Goal: Task Accomplishment & Management: Manage account settings

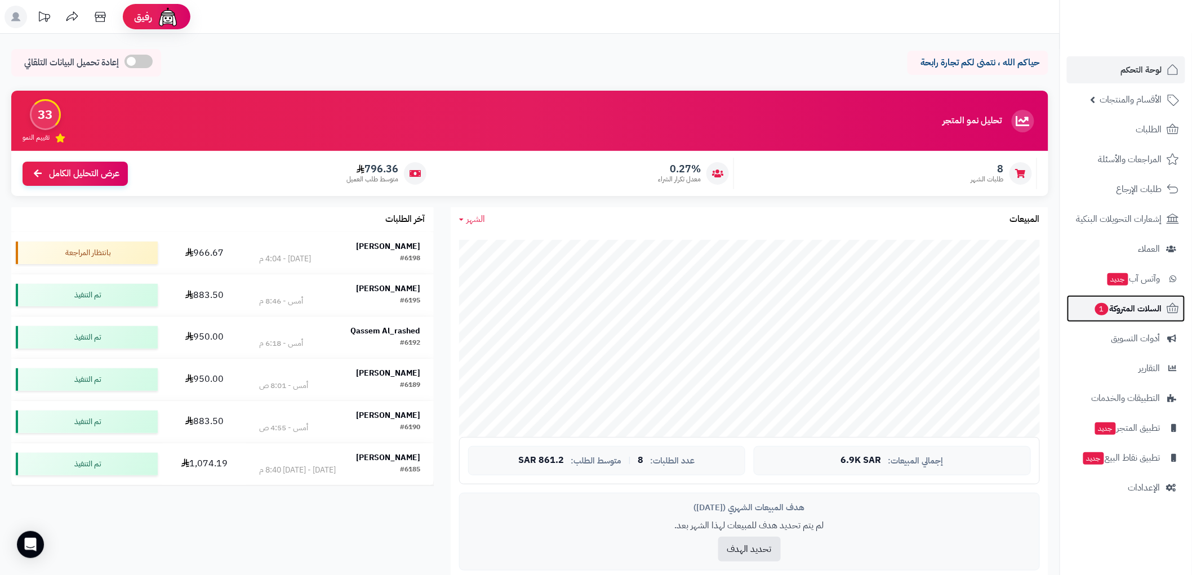
click at [1147, 313] on span "السلات المتروكة 1" at bounding box center [1128, 309] width 68 height 16
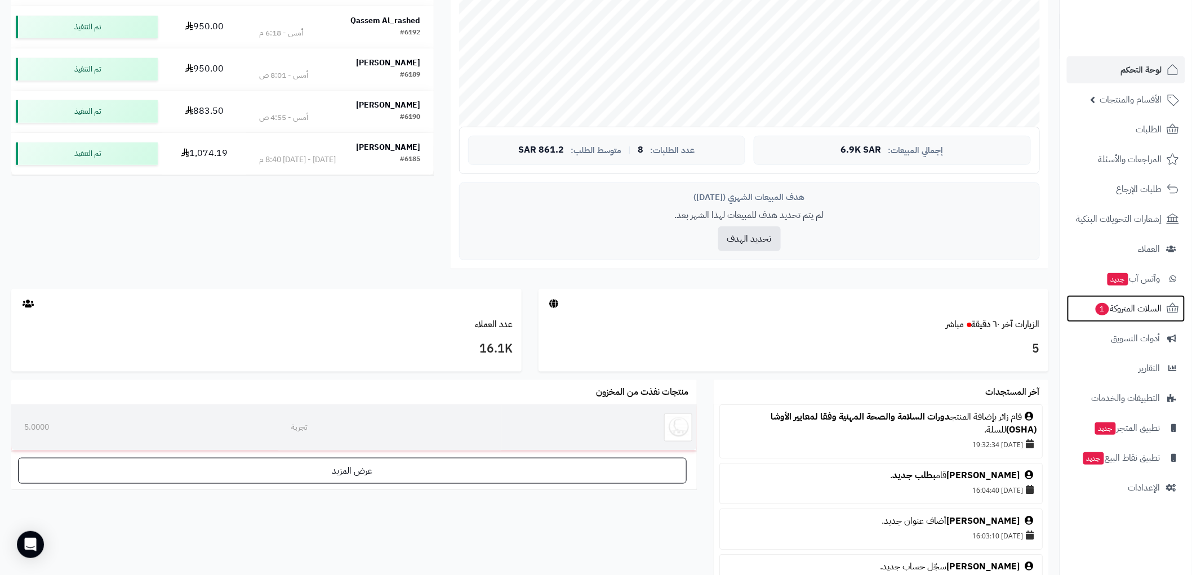
scroll to position [313, 0]
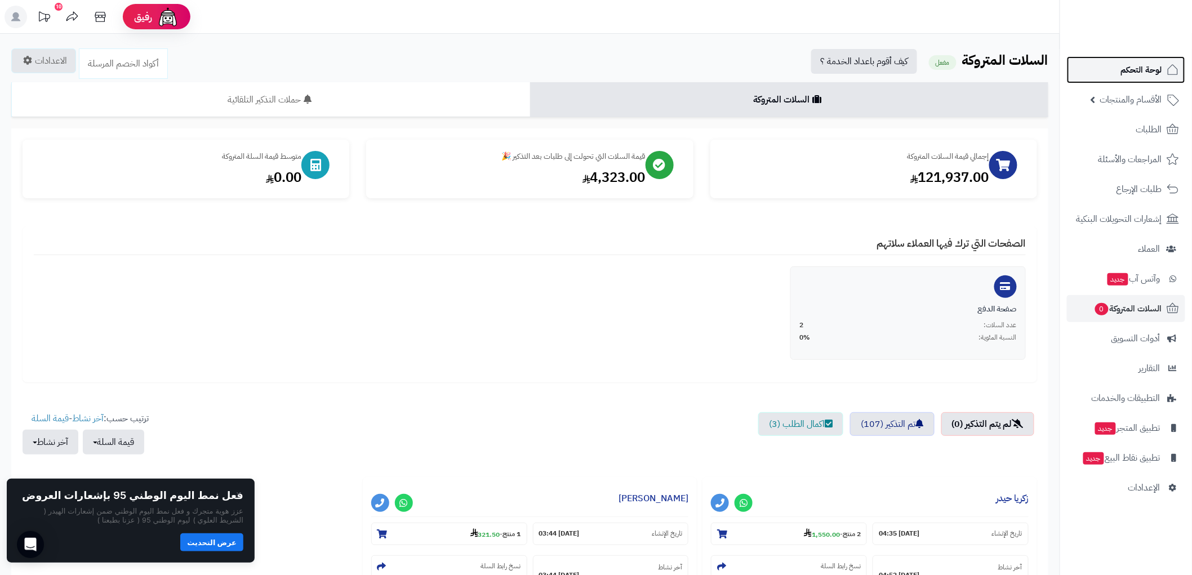
click at [1142, 61] on link "لوحة التحكم" at bounding box center [1126, 69] width 118 height 27
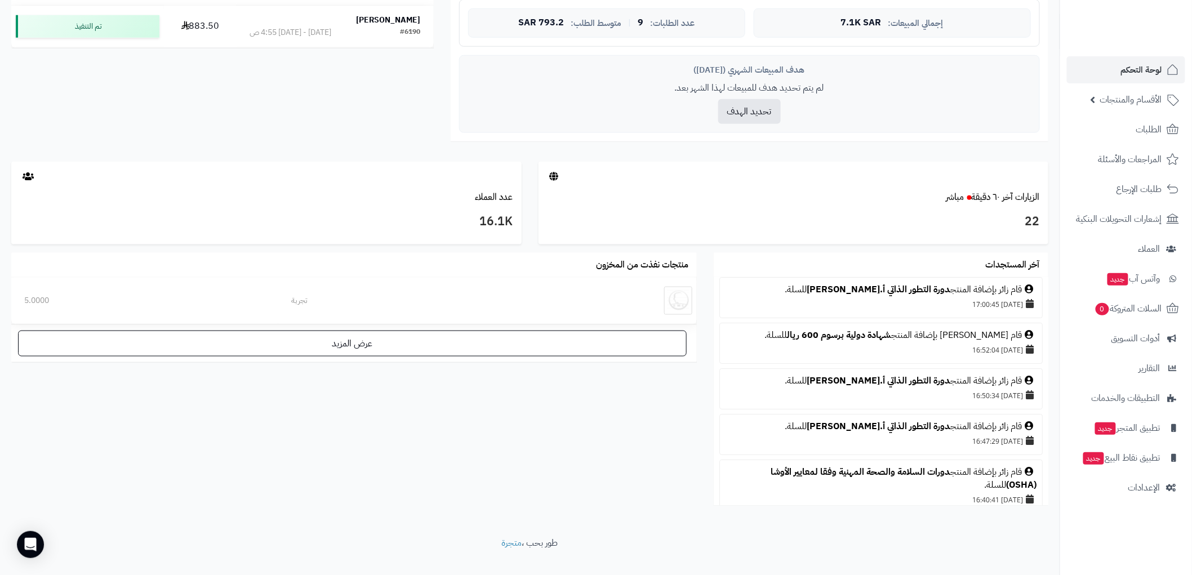
scroll to position [63, 0]
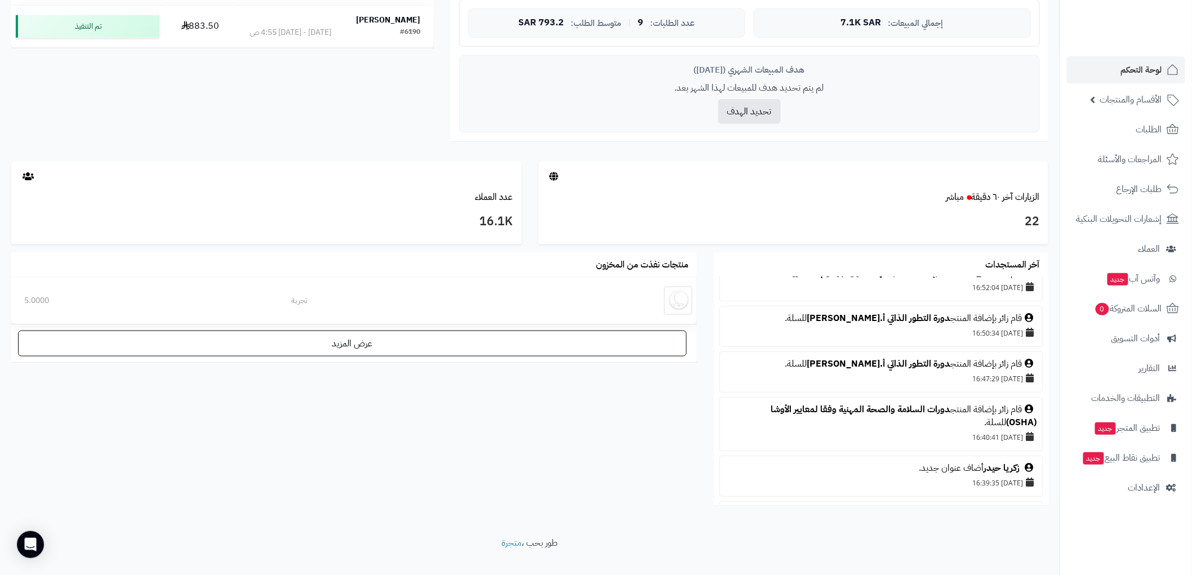
drag, startPoint x: 1019, startPoint y: 406, endPoint x: 936, endPoint y: 421, distance: 84.2
click at [936, 421] on div "قام زائر بإضافة المنتج دورات السلامة والصحة المهنية وفقا لمعايير الأوشا (OSHA) …" at bounding box center [881, 416] width 311 height 26
click at [901, 443] on li "قام زائر بإضافة المنتج دورات السلامة والصحة المهنية وفقا لمعايير الأوشا (OSHA) …" at bounding box center [880, 424] width 323 height 54
click at [862, 406] on link "دورات السلامة والصحة المهنية وفقا لمعايير الأوشا (OSHA)" at bounding box center [904, 416] width 266 height 26
click at [1149, 301] on span "السلات المتروكة 0" at bounding box center [1128, 309] width 68 height 16
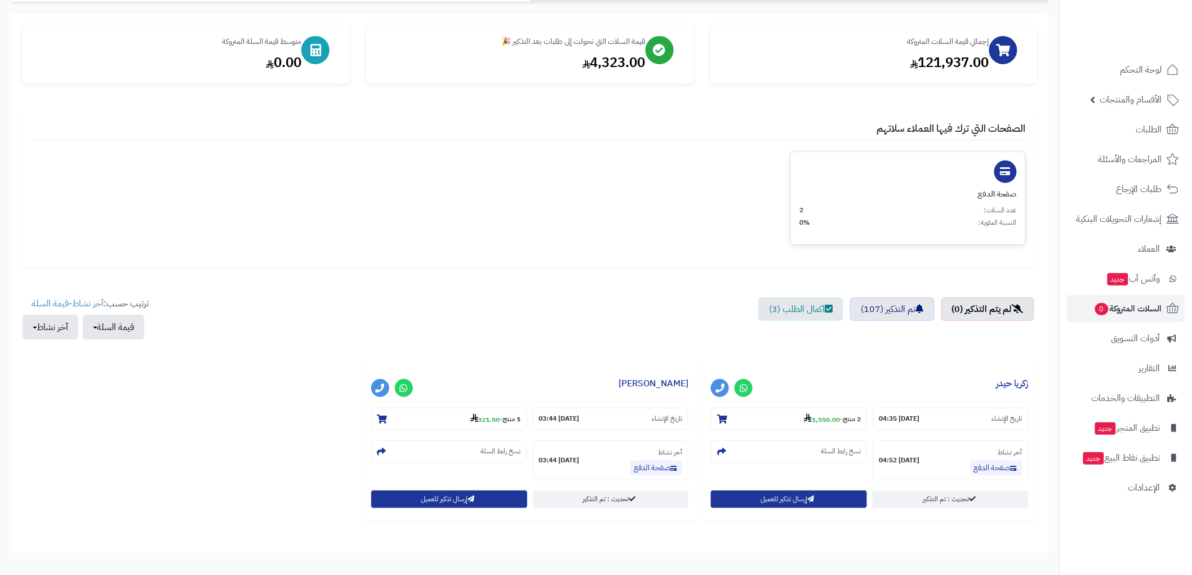
scroll to position [125, 0]
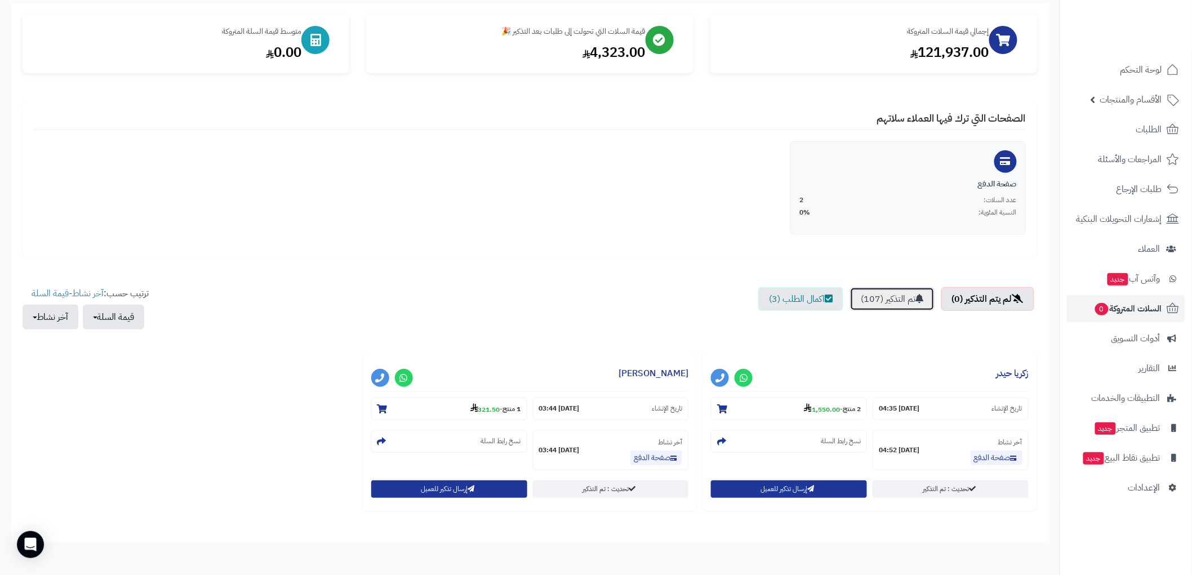
click at [913, 303] on link "تم التذكير (107)" at bounding box center [892, 299] width 85 height 24
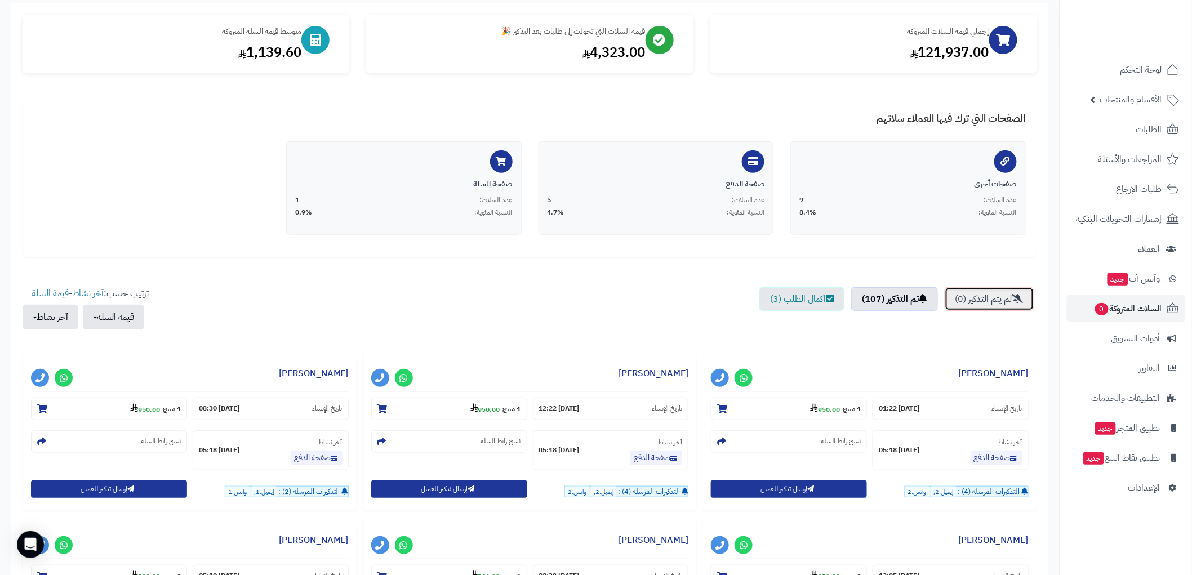
click at [999, 297] on link "لم يتم التذكير (0)" at bounding box center [990, 299] width 90 height 24
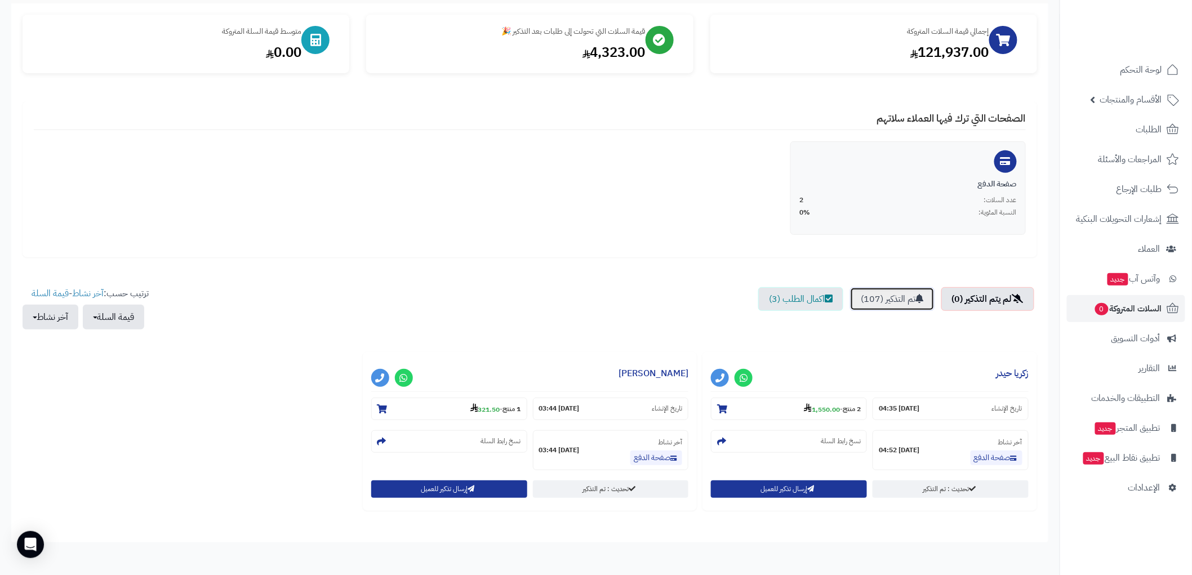
click at [892, 299] on link "تم التذكير (107)" at bounding box center [892, 299] width 85 height 24
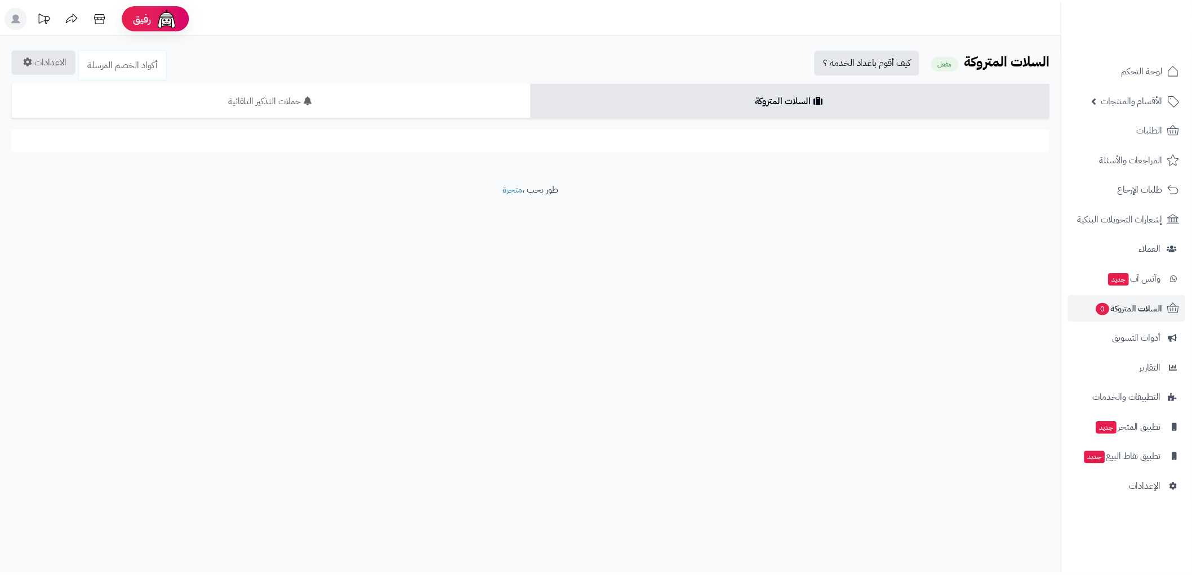
scroll to position [125, 0]
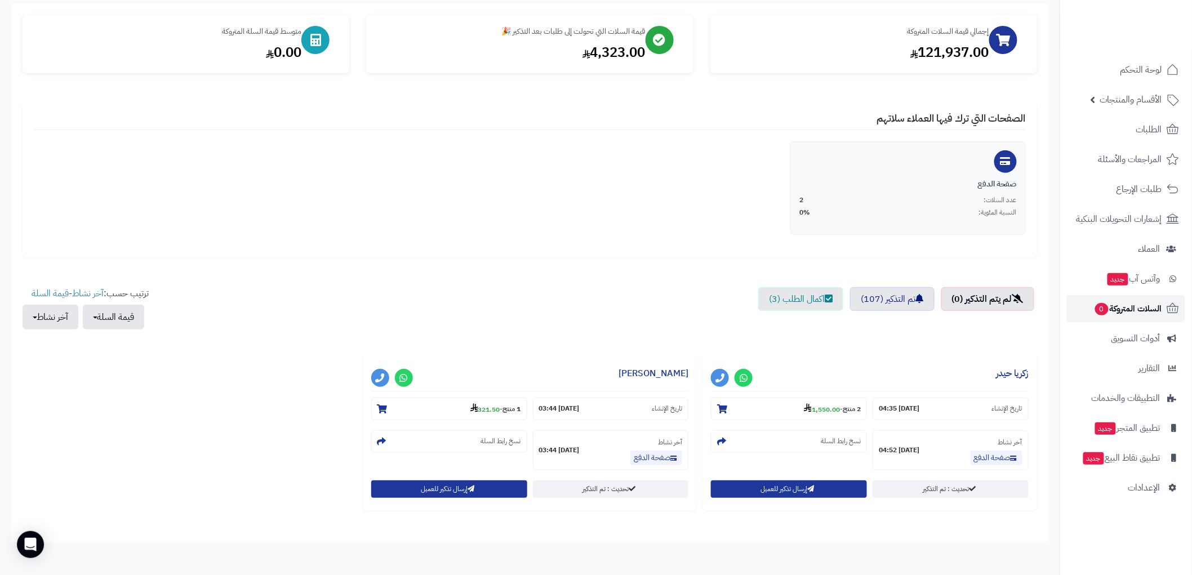
click at [1154, 308] on span "السلات المتروكة 0" at bounding box center [1128, 309] width 68 height 16
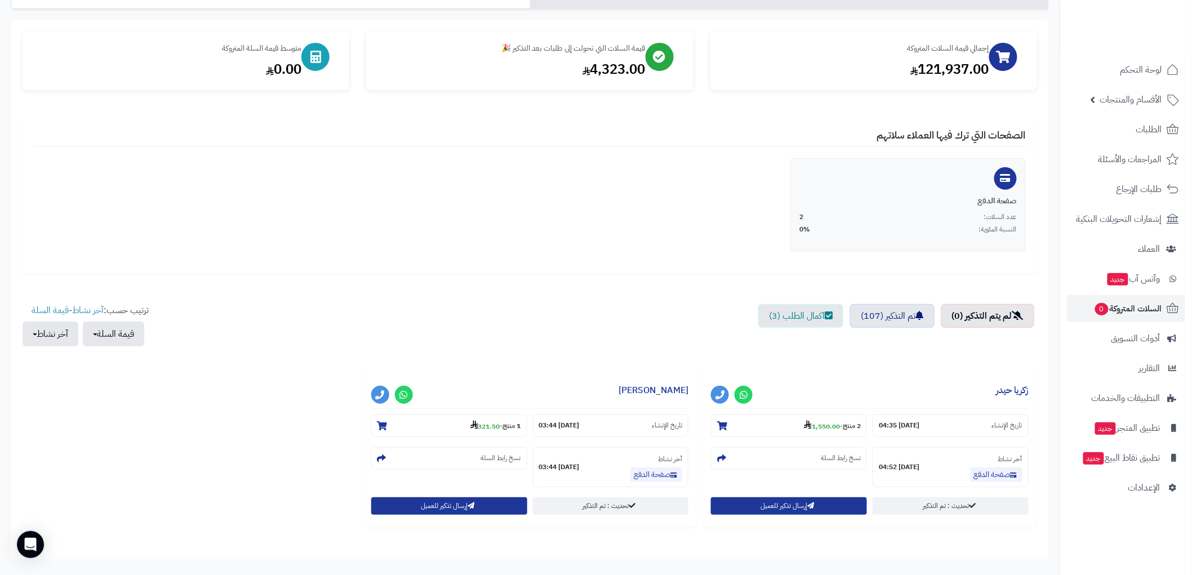
scroll to position [125, 0]
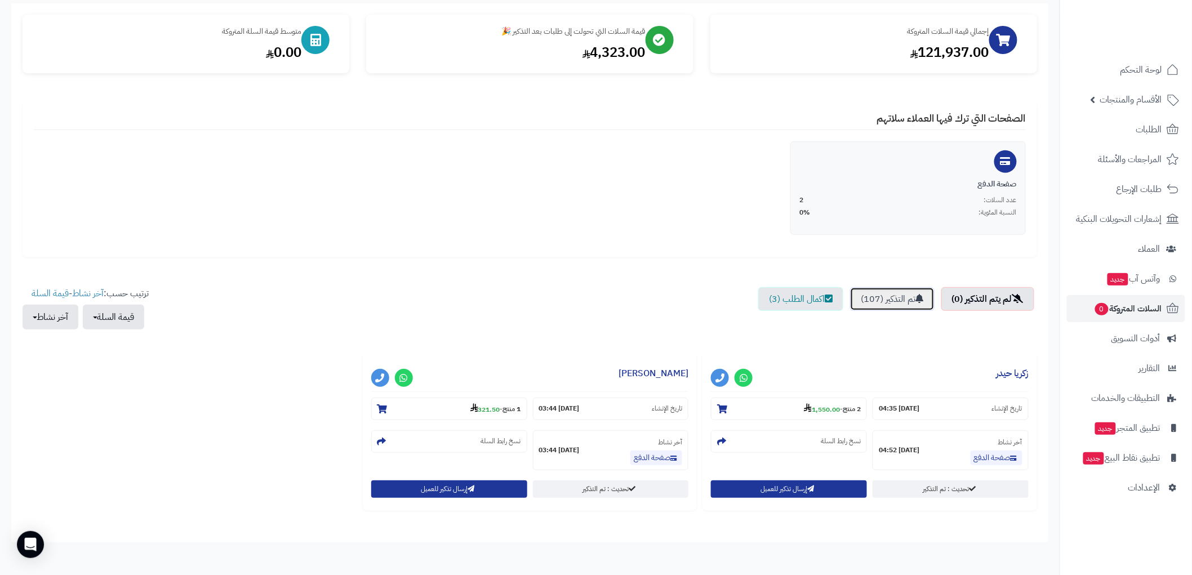
click at [909, 293] on link "تم التذكير (107)" at bounding box center [892, 299] width 85 height 24
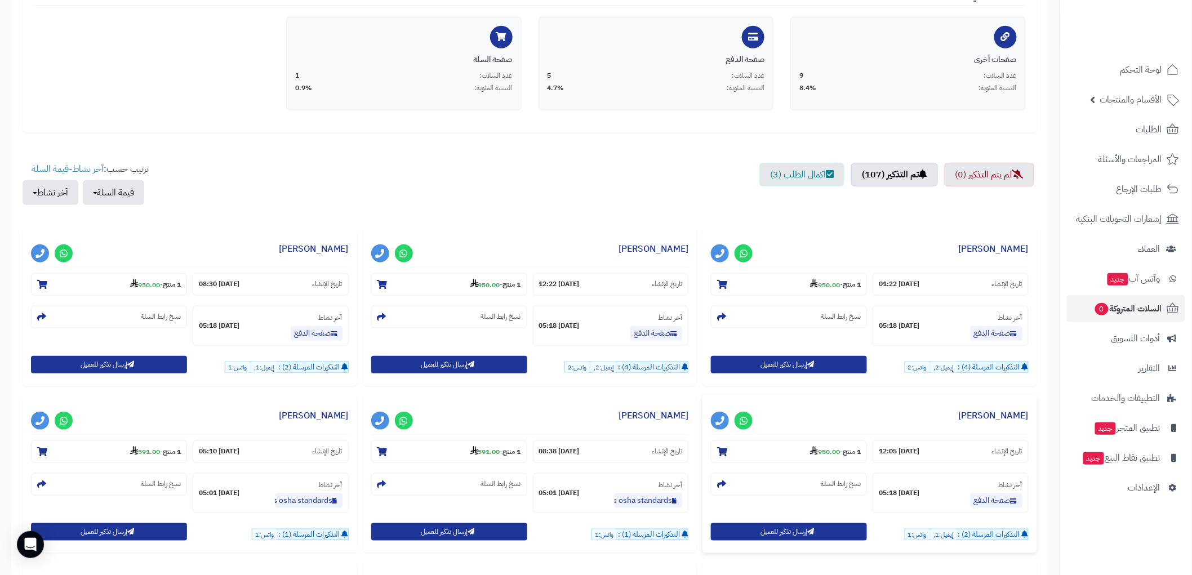
scroll to position [250, 0]
click at [1003, 182] on link "لم يتم التذكير (0)" at bounding box center [990, 174] width 90 height 24
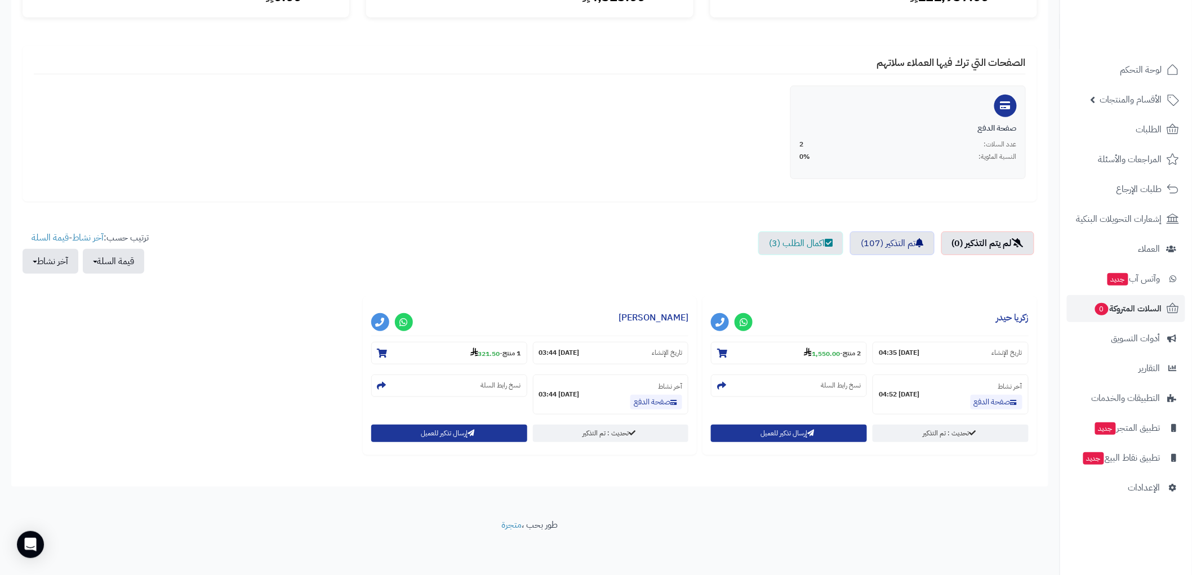
scroll to position [181, 0]
click at [897, 243] on link "تم التذكير (107)" at bounding box center [892, 244] width 85 height 24
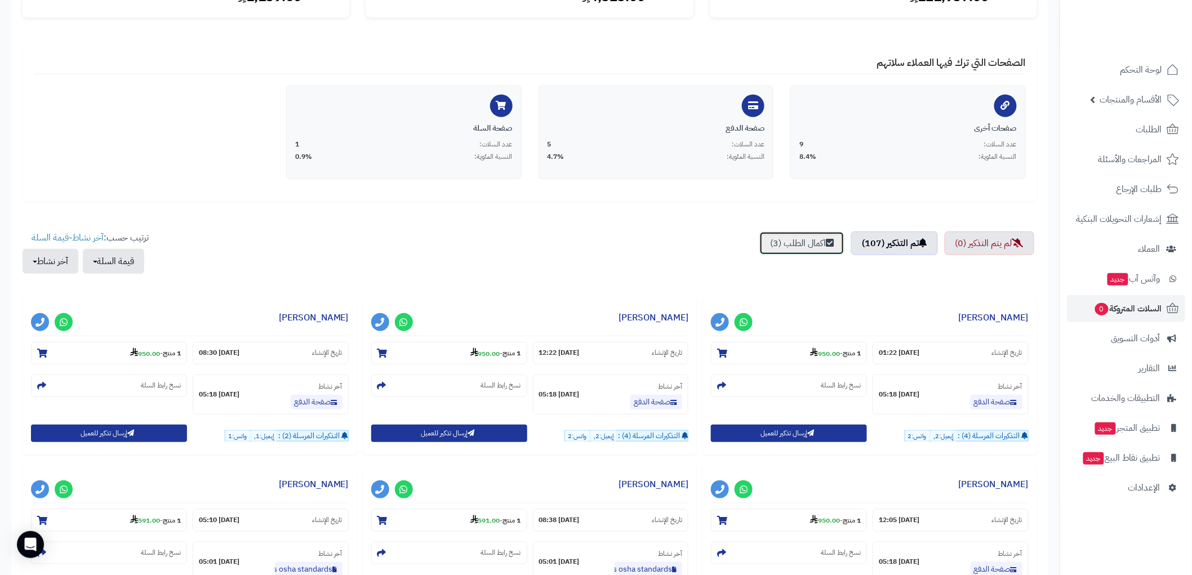
click at [800, 241] on link "اكمال الطلب (3)" at bounding box center [801, 244] width 85 height 24
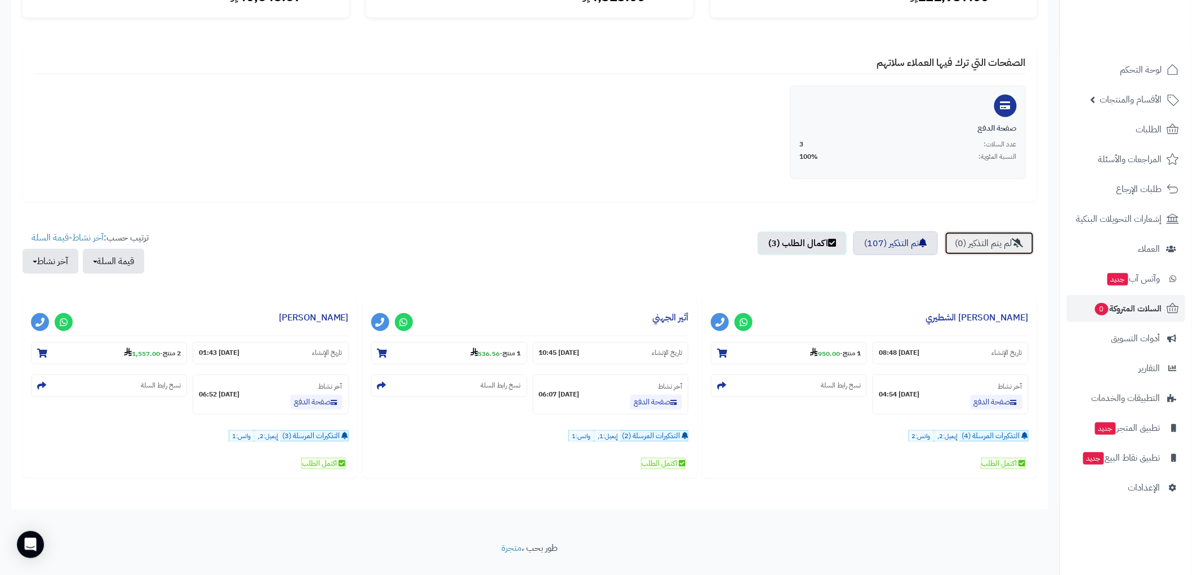
click at [1002, 247] on link "لم يتم التذكير (0)" at bounding box center [990, 244] width 90 height 24
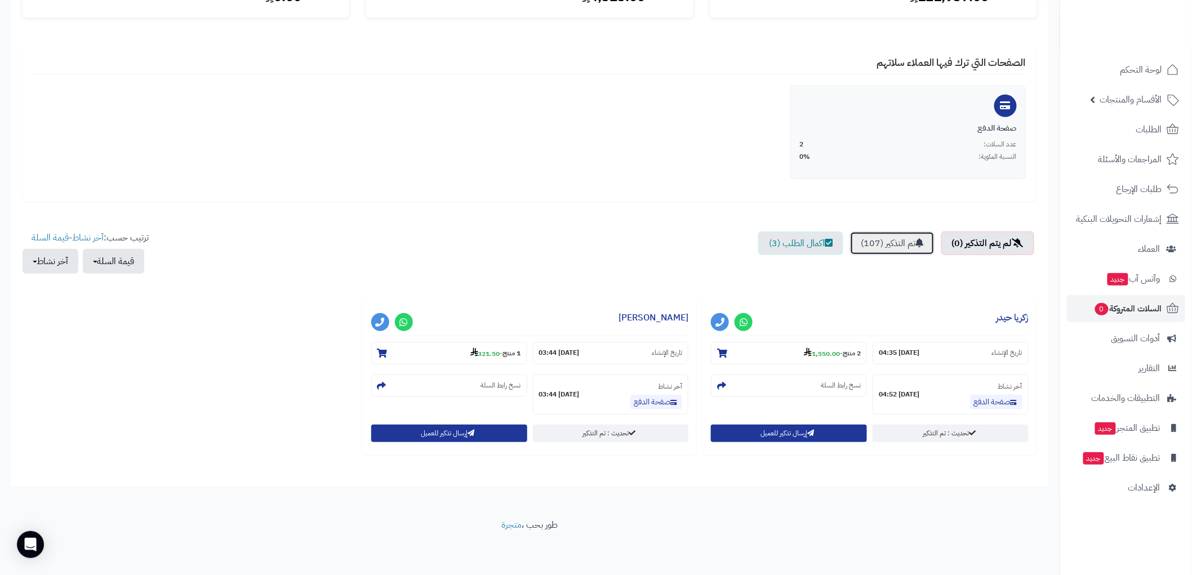
click at [906, 246] on link "تم التذكير (107)" at bounding box center [892, 244] width 85 height 24
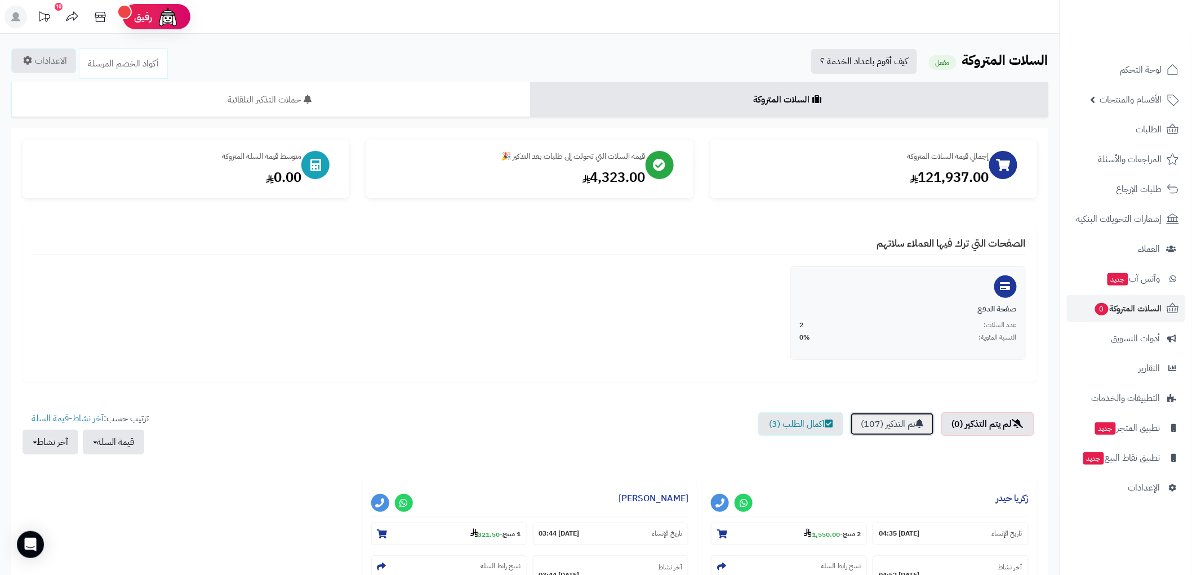
click at [904, 421] on link "تم التذكير (107)" at bounding box center [892, 424] width 85 height 24
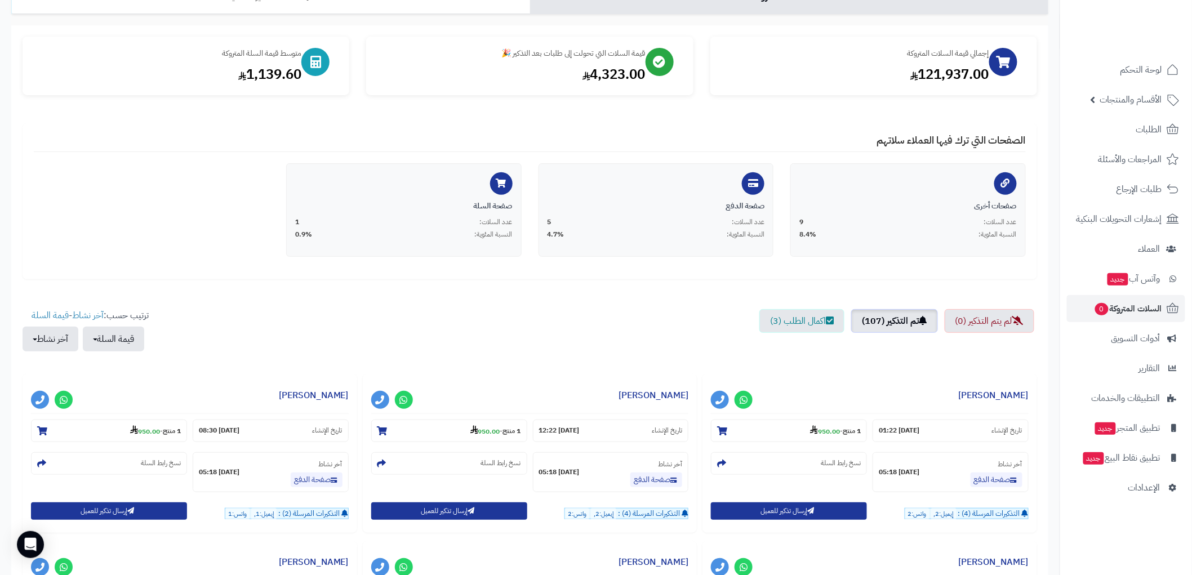
scroll to position [188, 0]
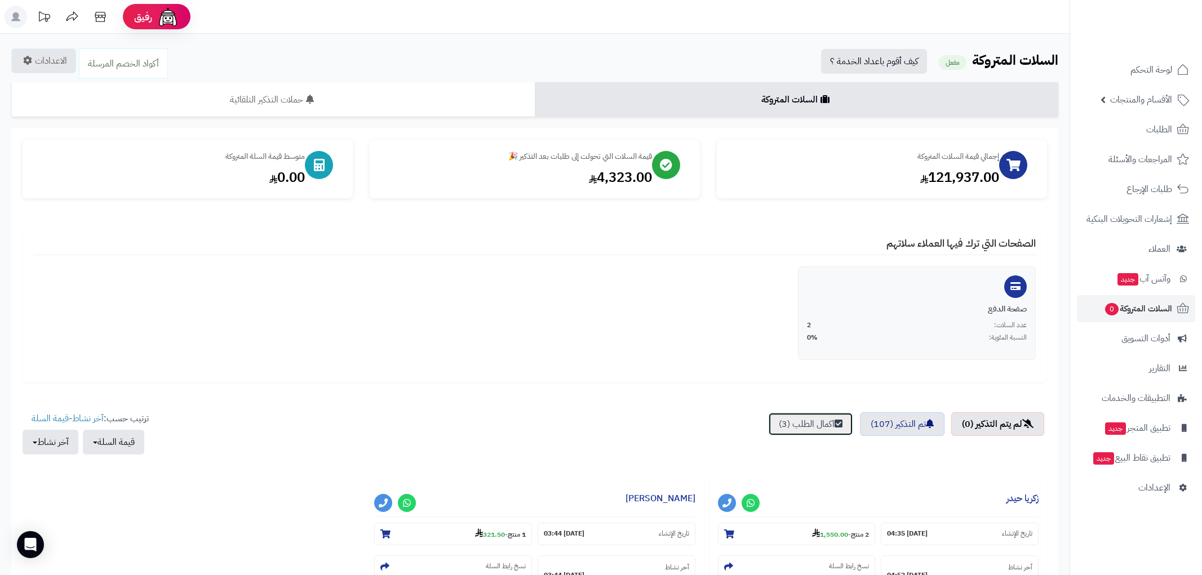
click at [783, 423] on link "اكمال الطلب (3)" at bounding box center [810, 424] width 85 height 24
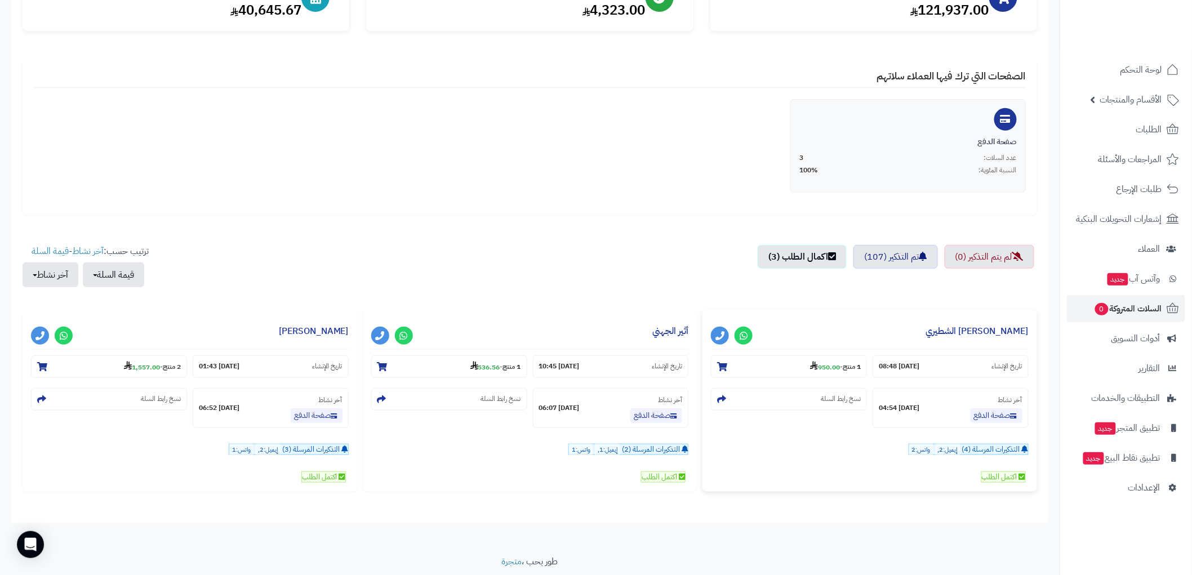
scroll to position [188, 0]
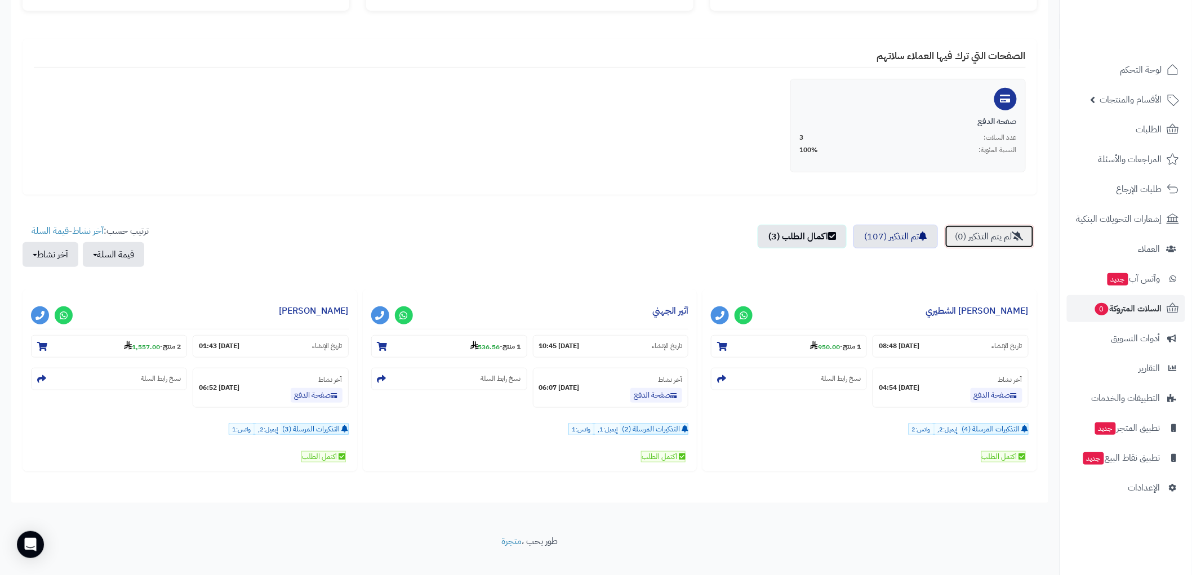
click at [1004, 232] on link "لم يتم التذكير (0)" at bounding box center [990, 237] width 90 height 24
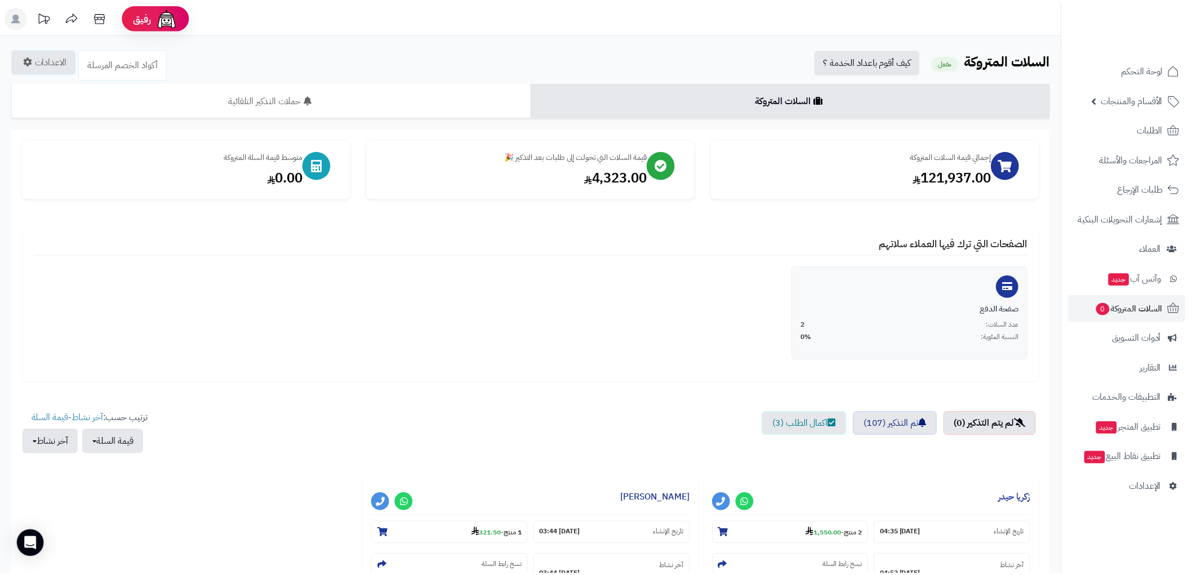
scroll to position [181, 0]
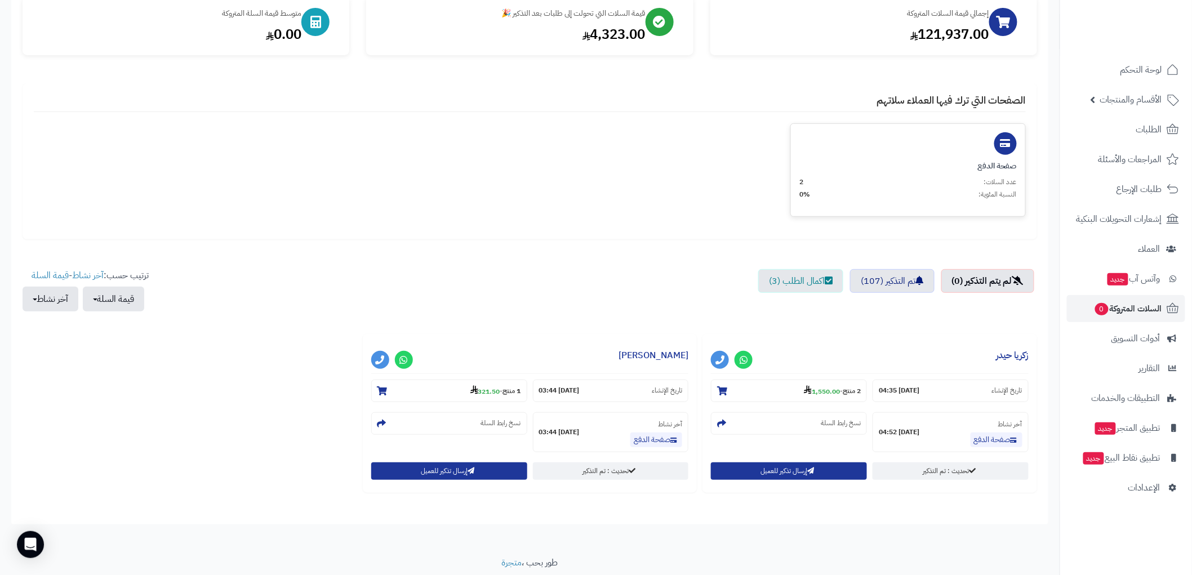
scroll to position [181, 0]
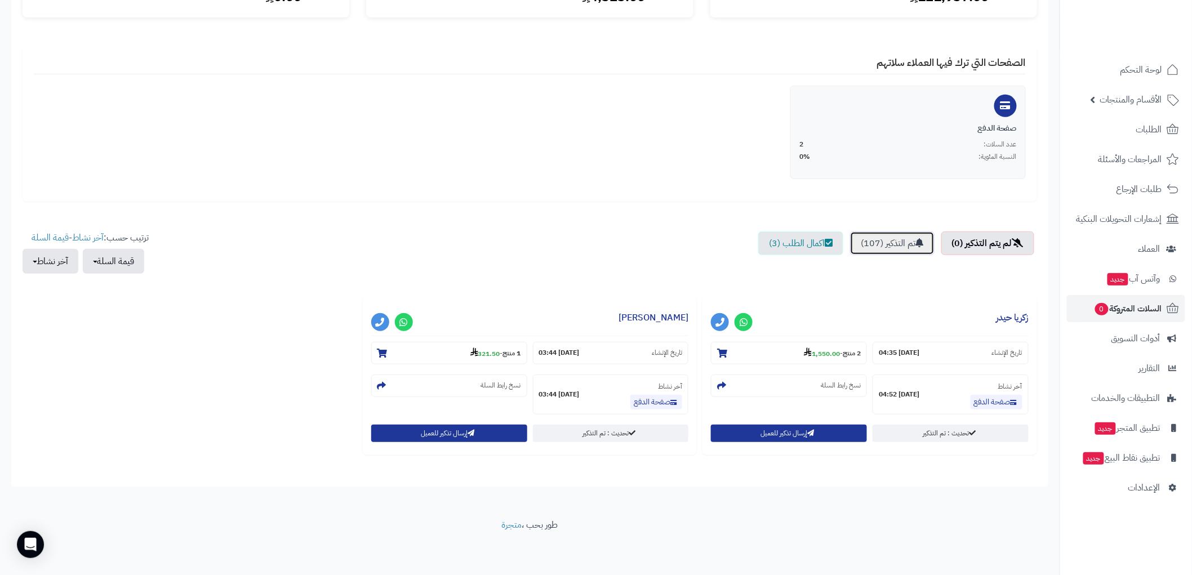
click at [908, 242] on link "تم التذكير (107)" at bounding box center [892, 244] width 85 height 24
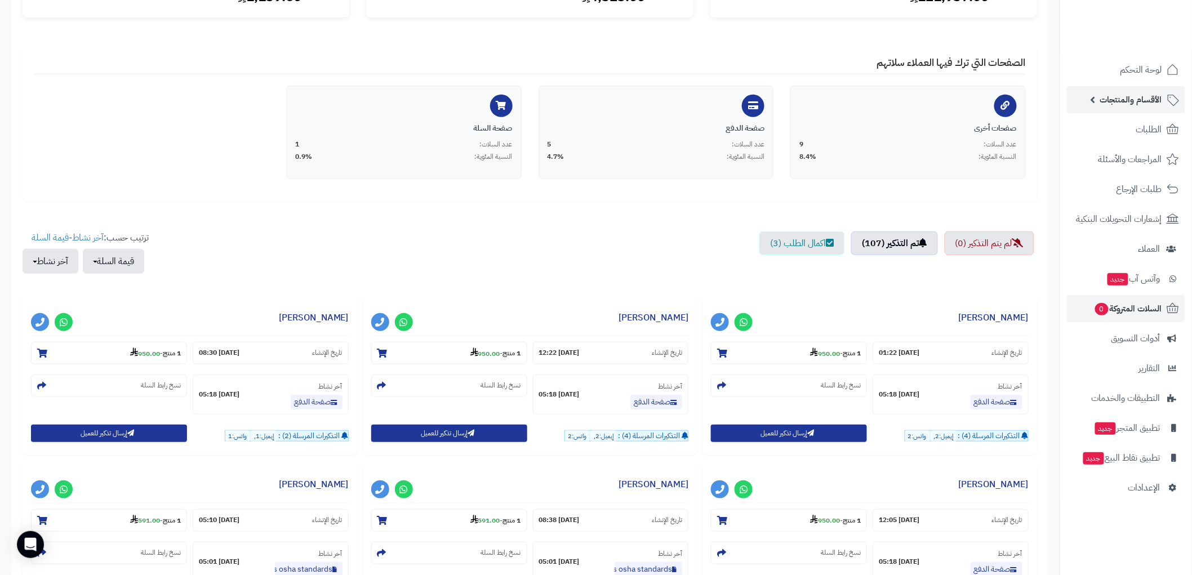
click at [1136, 97] on span "الأقسام والمنتجات" at bounding box center [1131, 100] width 62 height 16
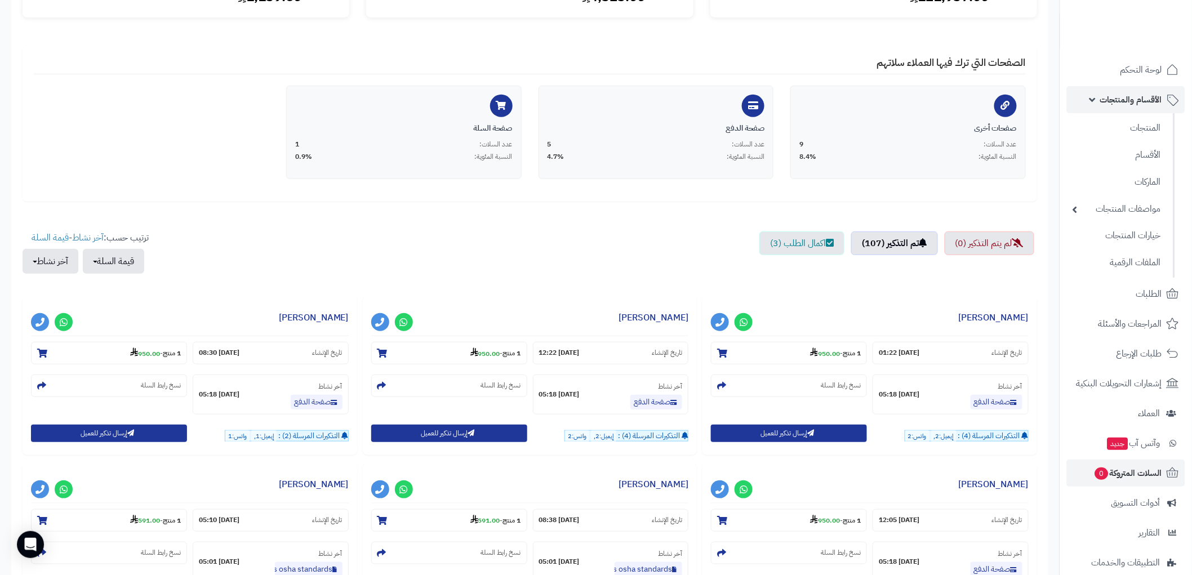
click at [1134, 99] on span "الأقسام والمنتجات" at bounding box center [1131, 100] width 62 height 16
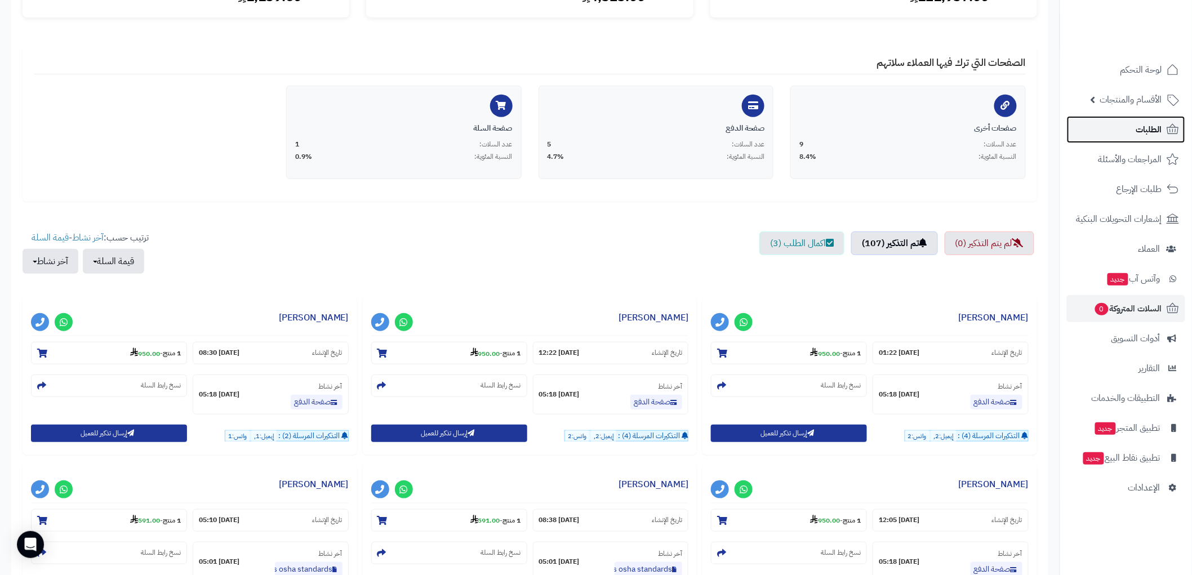
click at [1145, 130] on span "الطلبات" at bounding box center [1149, 130] width 26 height 16
